Goal: Transaction & Acquisition: Obtain resource

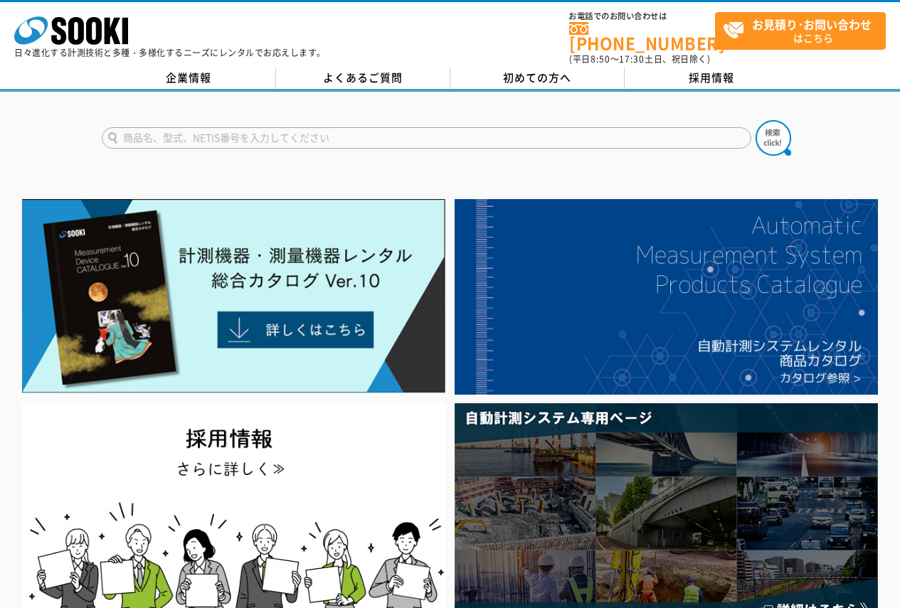
click at [281, 133] on input "text" at bounding box center [426, 137] width 649 height 21
type input "酸素濃度系"
click at [755, 120] on button at bounding box center [773, 138] width 36 height 36
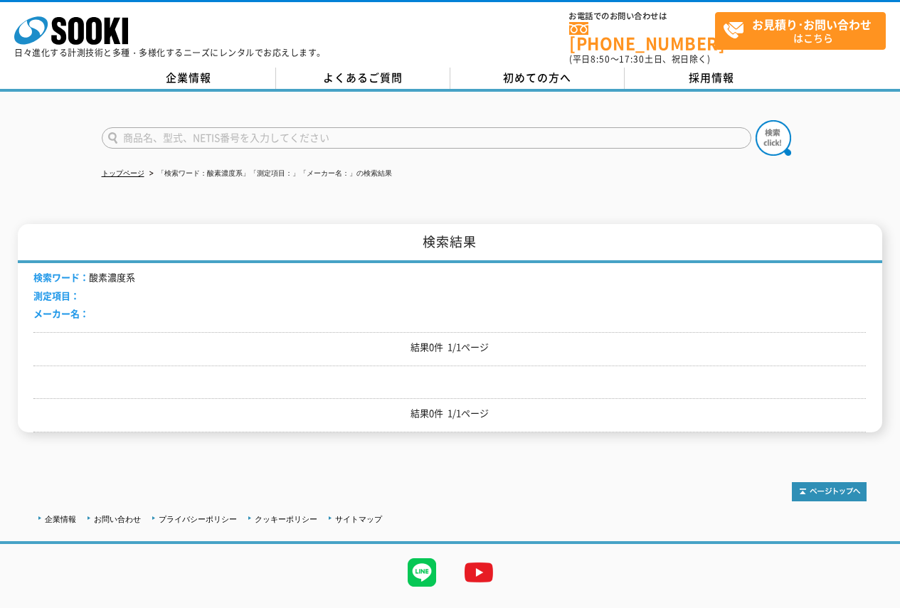
click at [253, 131] on input "text" at bounding box center [426, 137] width 649 height 21
type input "酸素"
click at [779, 127] on img at bounding box center [773, 138] width 36 height 36
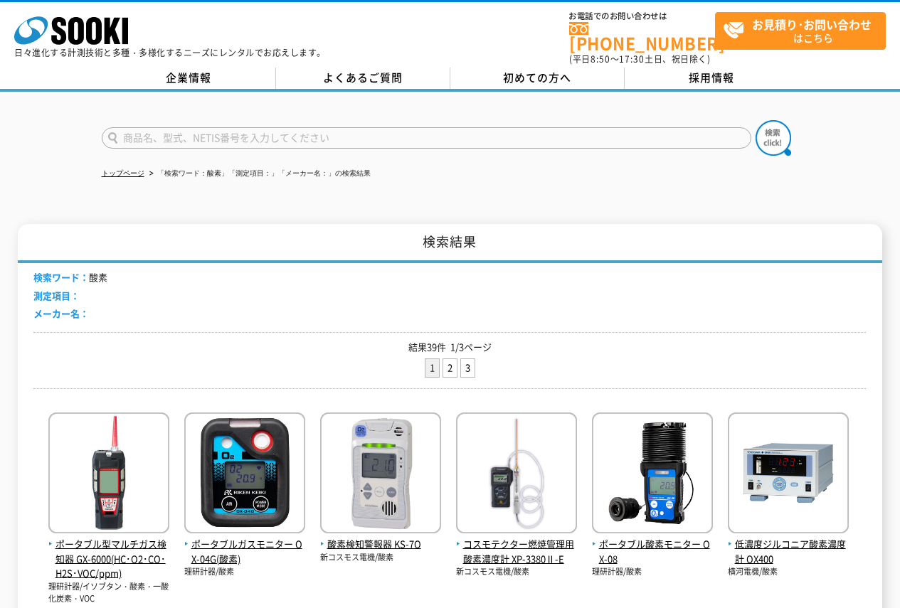
click at [229, 127] on input "text" at bounding box center [426, 137] width 649 height 21
type input "酸素濃度"
click at [768, 132] on img at bounding box center [773, 138] width 36 height 36
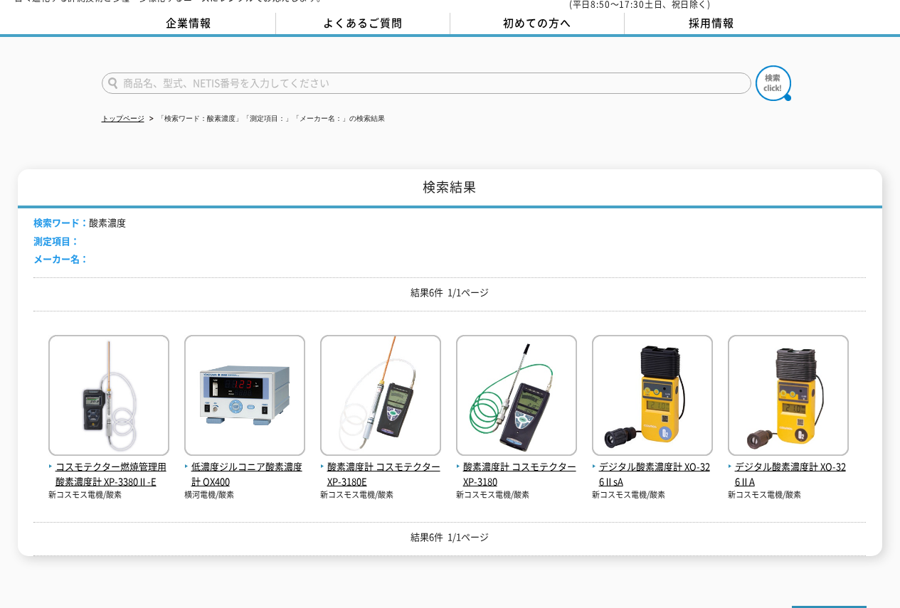
scroll to position [142, 0]
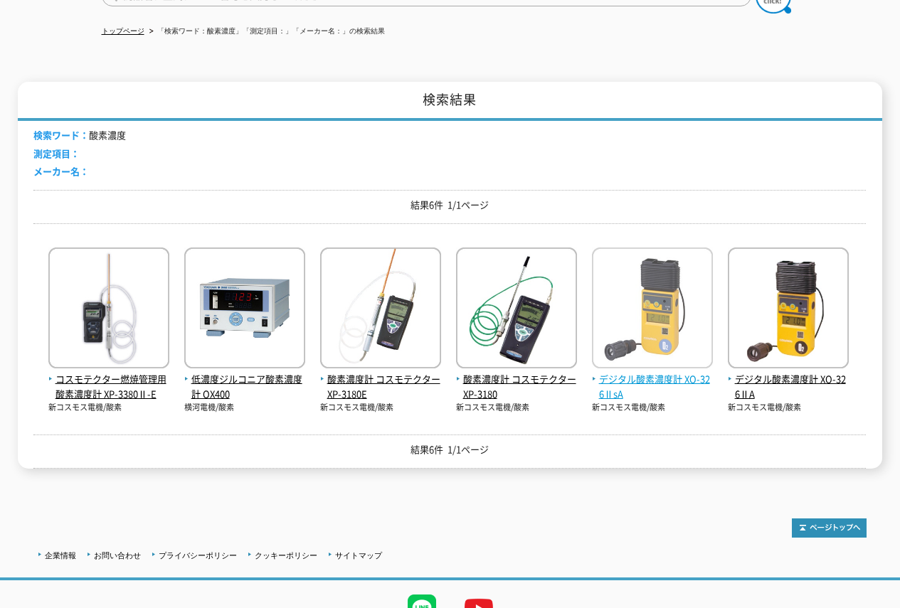
click at [667, 372] on span "デジタル酸素濃度計 XO-326ⅡsA" at bounding box center [652, 387] width 121 height 30
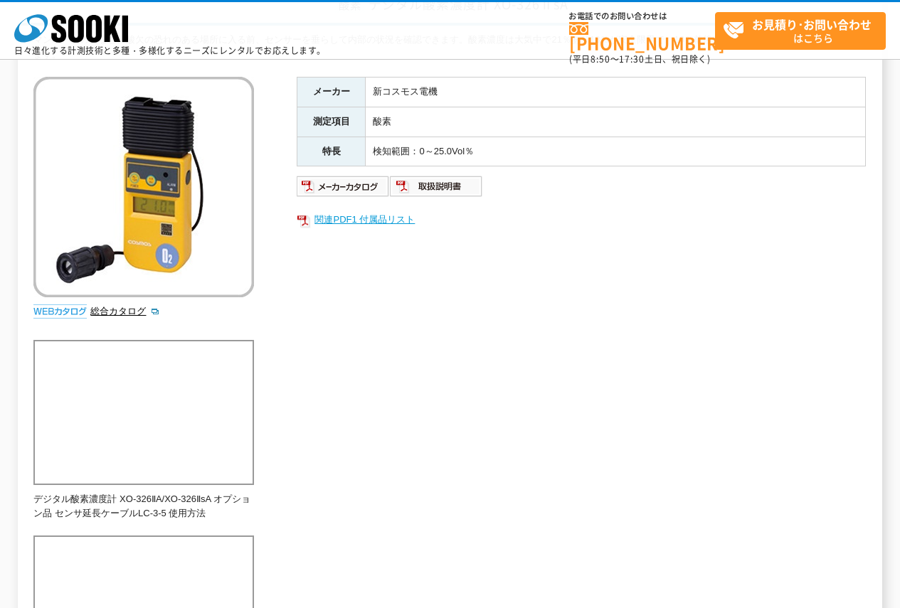
scroll to position [142, 0]
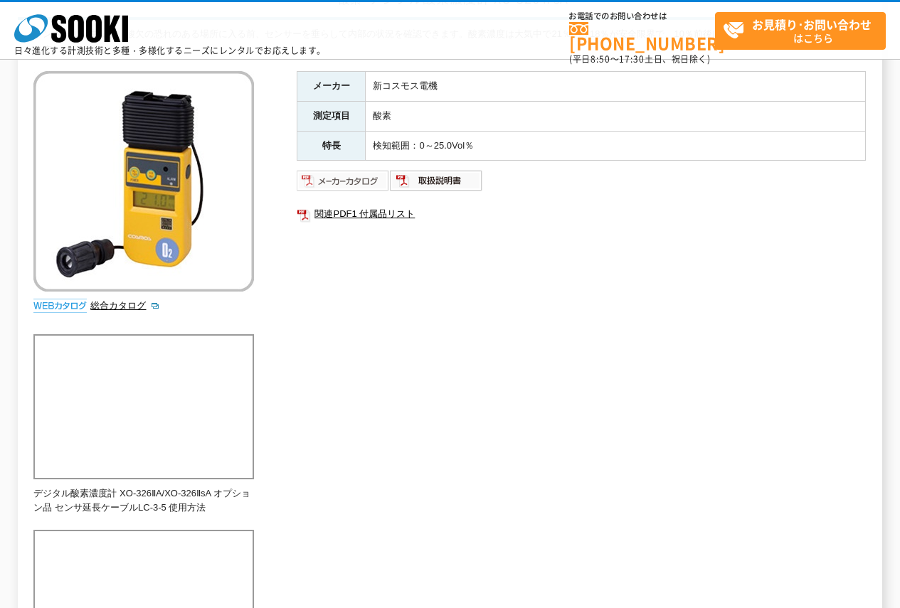
click at [358, 179] on img at bounding box center [343, 180] width 93 height 23
